Goal: Navigation & Orientation: Find specific page/section

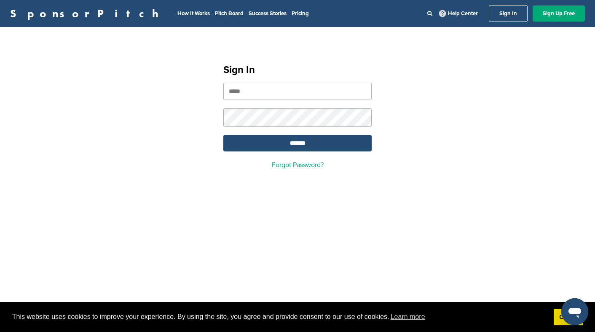
type input "**********"
click at [267, 143] on input "*******" at bounding box center [297, 143] width 148 height 16
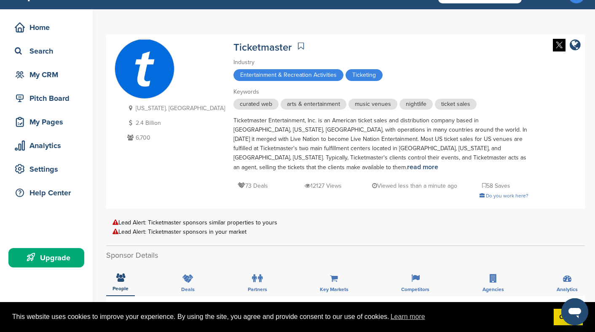
scroll to position [18, 0]
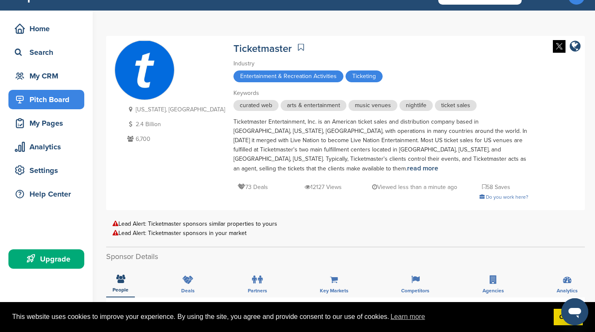
click at [46, 96] on div "Pitch Board" at bounding box center [49, 99] width 72 height 15
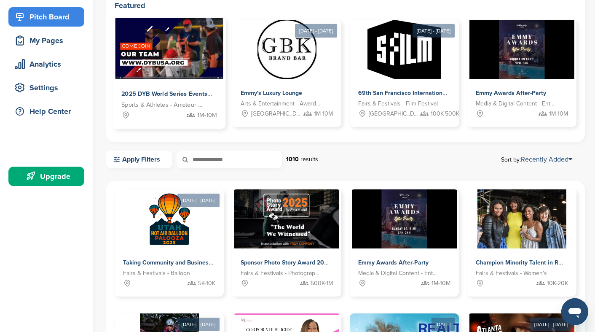
scroll to position [102, 0]
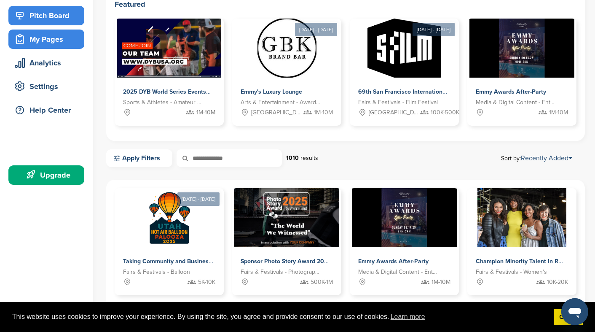
click at [61, 45] on div "My Pages" at bounding box center [49, 39] width 72 height 15
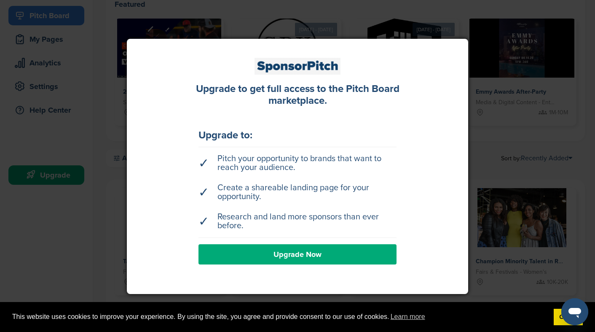
click at [83, 65] on div at bounding box center [297, 166] width 595 height 332
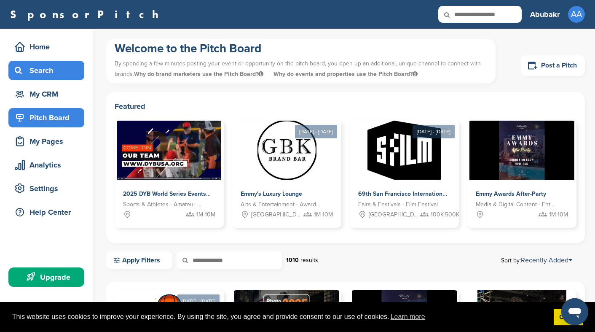
scroll to position [0, 0]
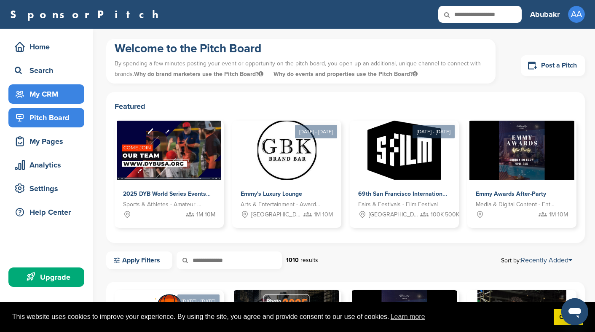
click at [46, 92] on div "My CRM" at bounding box center [49, 93] width 72 height 15
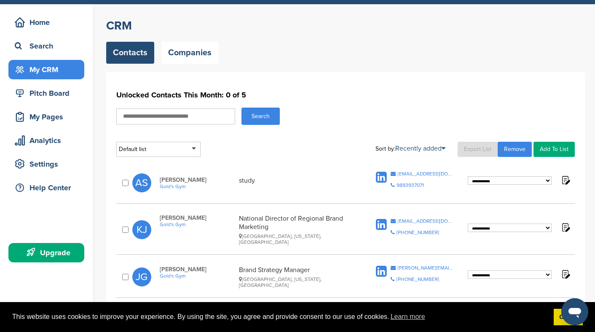
scroll to position [2, 0]
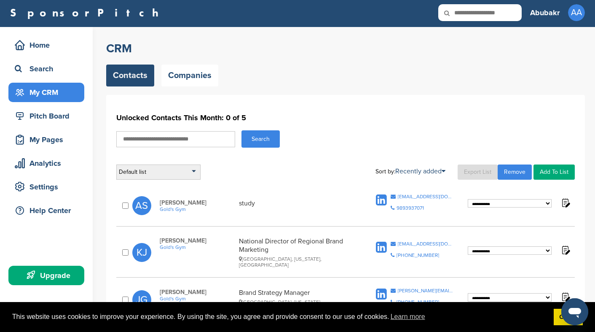
click at [187, 171] on div "Default list" at bounding box center [158, 171] width 84 height 15
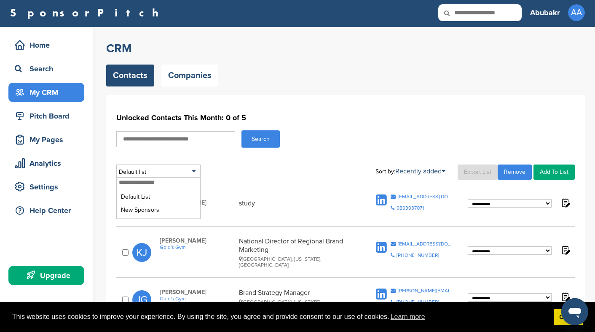
click at [246, 165] on div "Default list Default List New Sponsors Sort by: Recently added Last Viewed Comp…" at bounding box center [345, 171] width 458 height 15
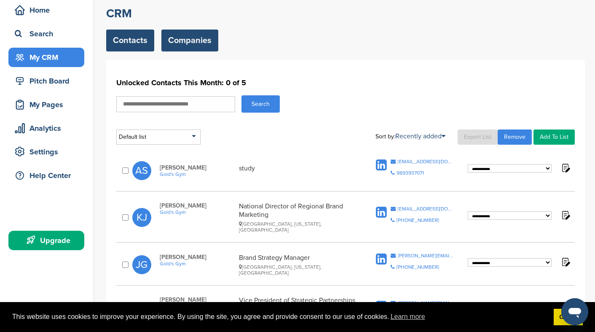
click at [179, 44] on link "Companies" at bounding box center [189, 40] width 57 height 22
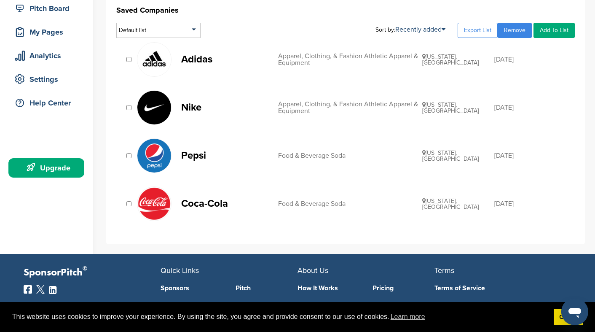
scroll to position [35, 0]
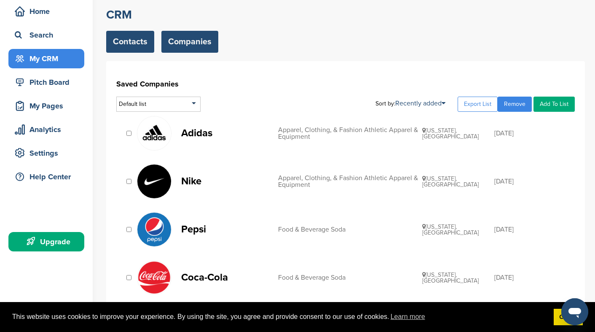
click at [132, 40] on link "Contacts" at bounding box center [130, 42] width 48 height 22
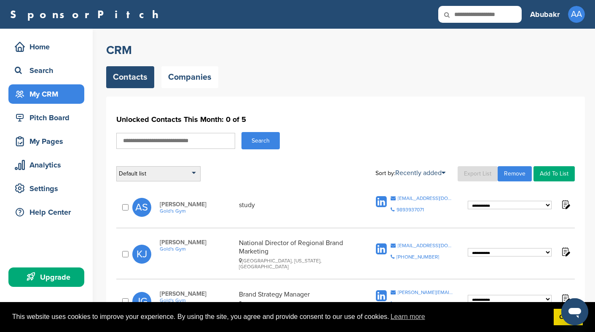
click at [175, 169] on div "Default list" at bounding box center [158, 173] width 84 height 15
click at [168, 208] on li "New Sponsors" at bounding box center [158, 211] width 79 height 13
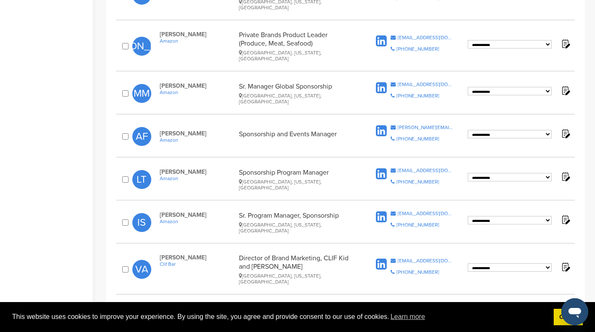
scroll to position [1406, 0]
